Goal: Find specific page/section: Find specific page/section

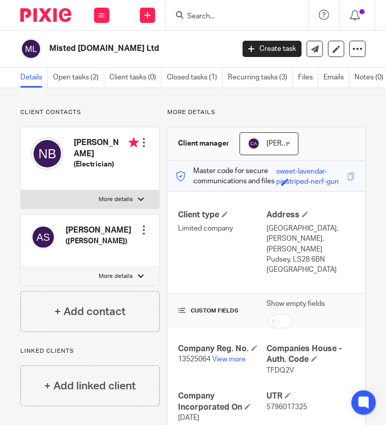
scroll to position [74, 0]
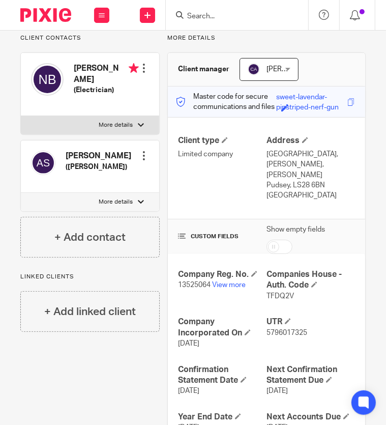
click at [226, 16] on input "Search" at bounding box center [232, 16] width 92 height 9
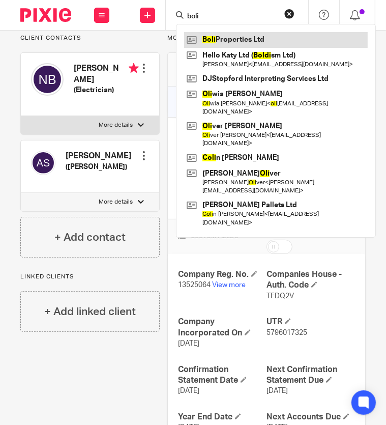
type input "boli"
click at [223, 42] on link at bounding box center [276, 39] width 184 height 15
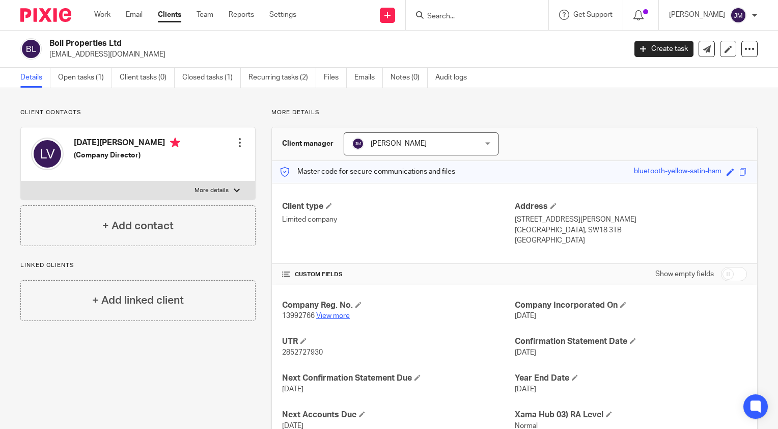
click at [335, 317] on link "View more" at bounding box center [333, 315] width 34 height 7
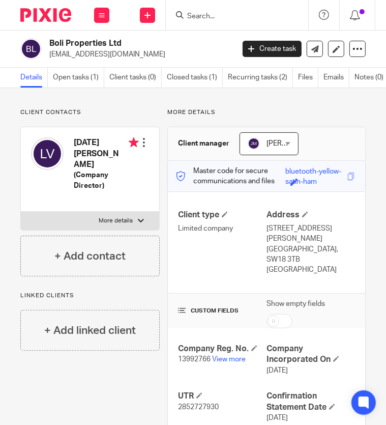
drag, startPoint x: 146, startPoint y: 54, endPoint x: 49, endPoint y: 56, distance: 96.7
click at [49, 56] on div "Boli Properties Ltd [EMAIL_ADDRESS][DOMAIN_NAME]" at bounding box center [123, 48] width 207 height 21
copy p "[EMAIL_ADDRESS][DOMAIN_NAME]"
